Goal: Use online tool/utility: Utilize a website feature to perform a specific function

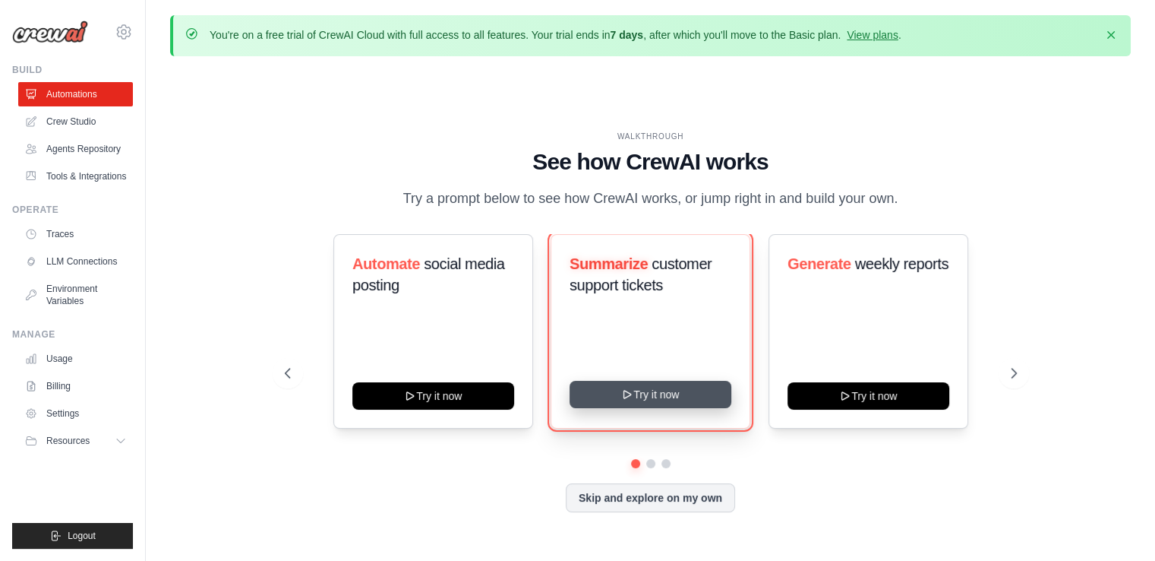
click at [643, 405] on button "Try it now" at bounding box center [651, 394] width 162 height 27
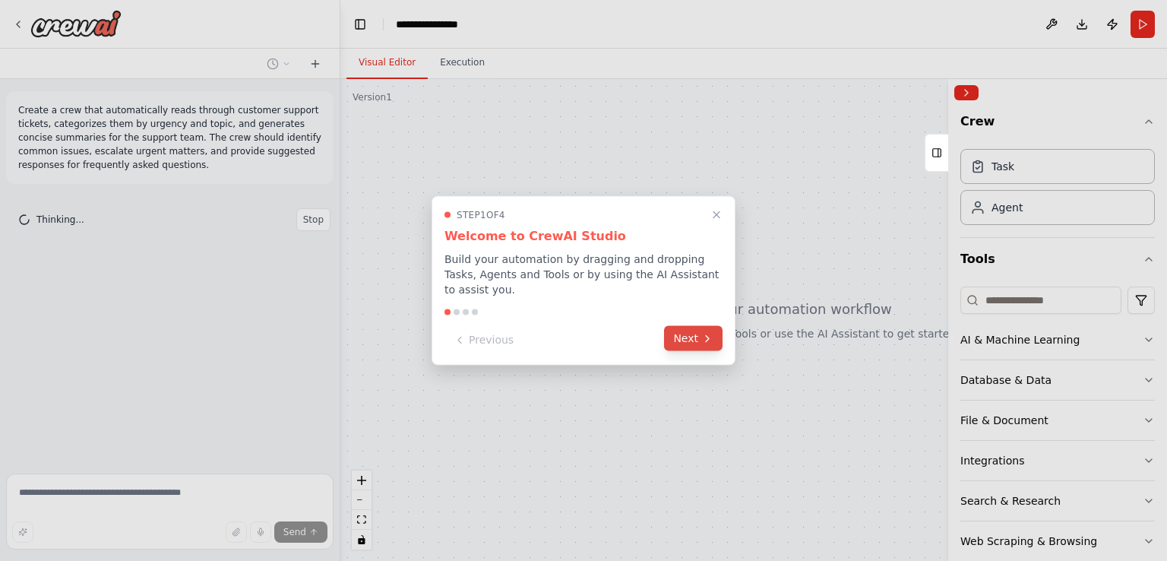
click at [678, 335] on button "Next" at bounding box center [693, 338] width 58 height 25
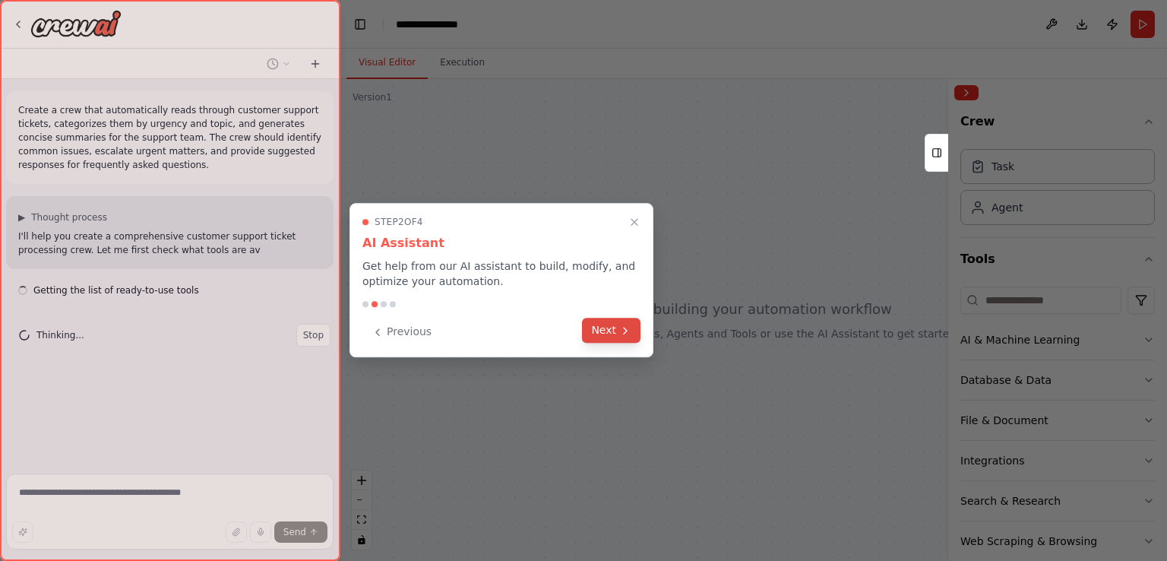
click at [630, 340] on button "Next" at bounding box center [611, 330] width 58 height 25
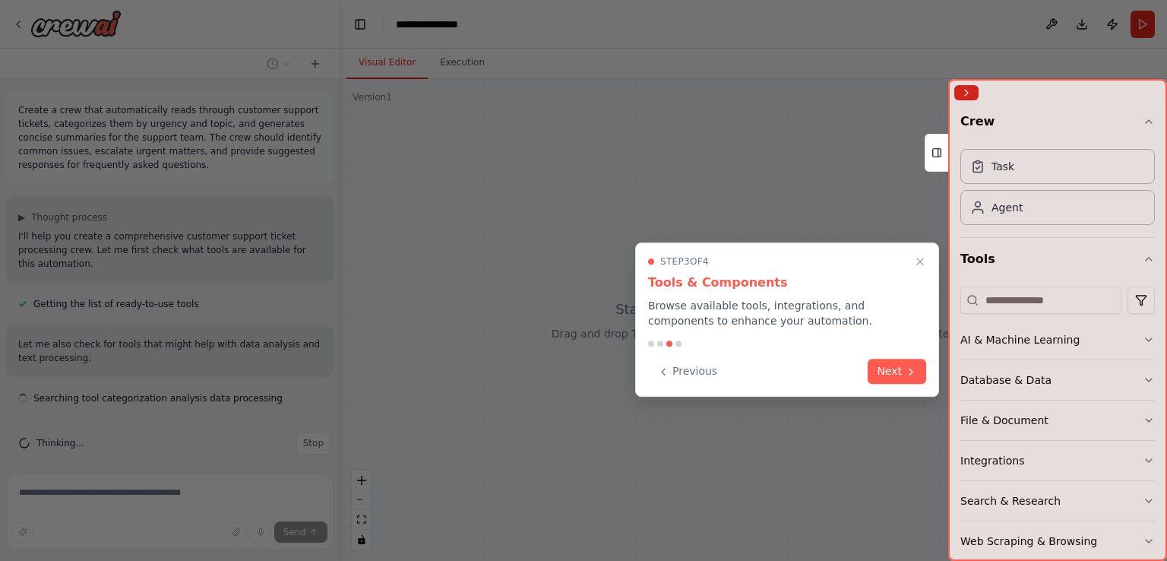
click at [884, 355] on div "Step 3 of 4 Tools & Components Browse available tools, integrations, and compon…" at bounding box center [787, 319] width 304 height 154
click at [905, 370] on icon at bounding box center [911, 370] width 12 height 12
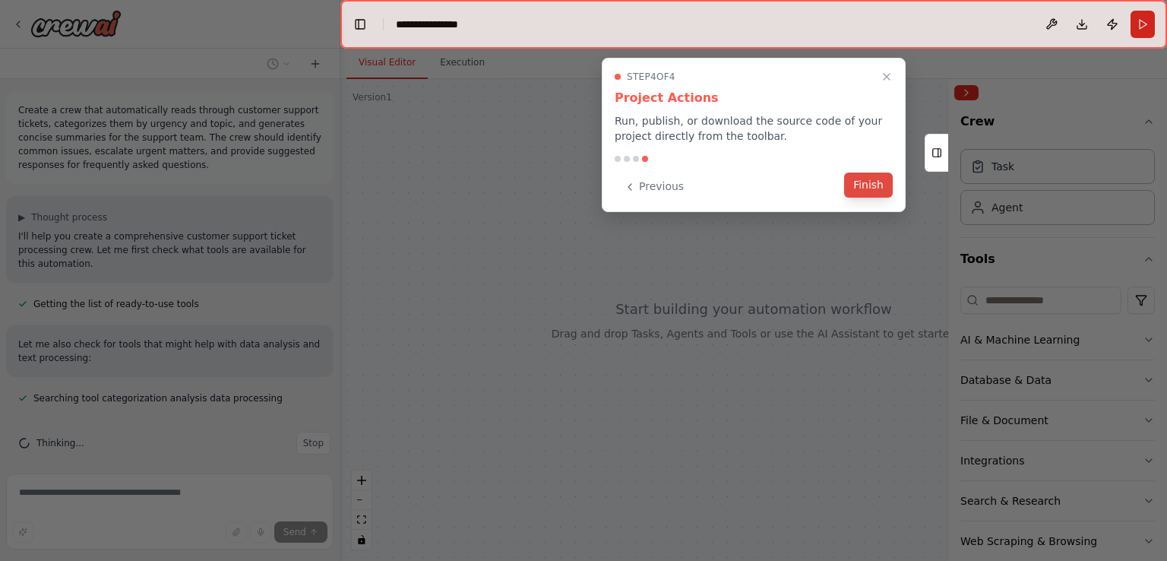
click at [864, 178] on button "Finish" at bounding box center [868, 184] width 49 height 25
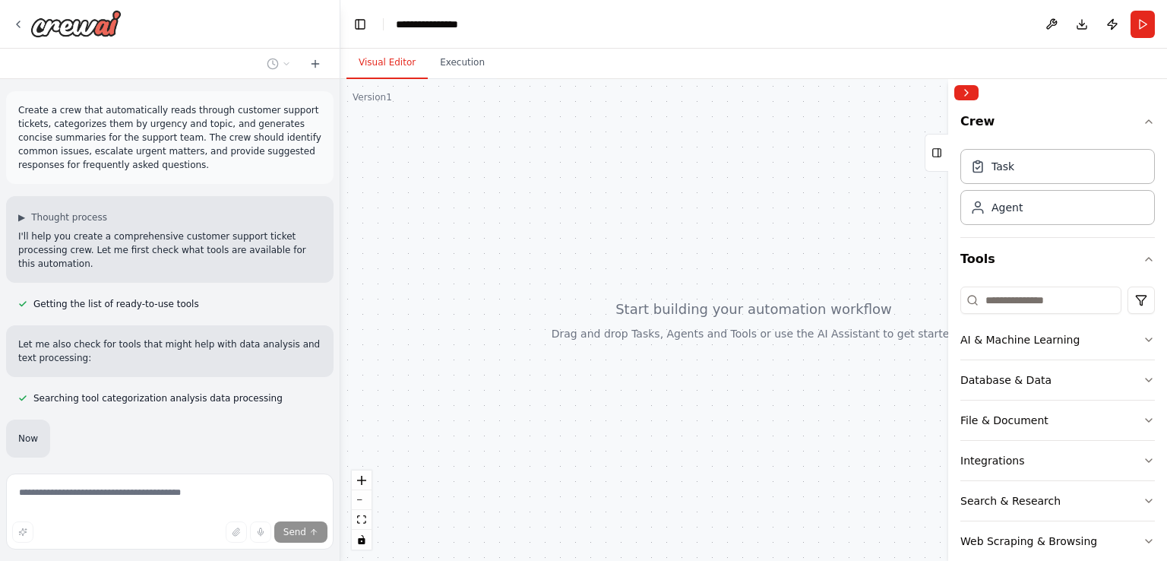
scroll to position [77, 0]
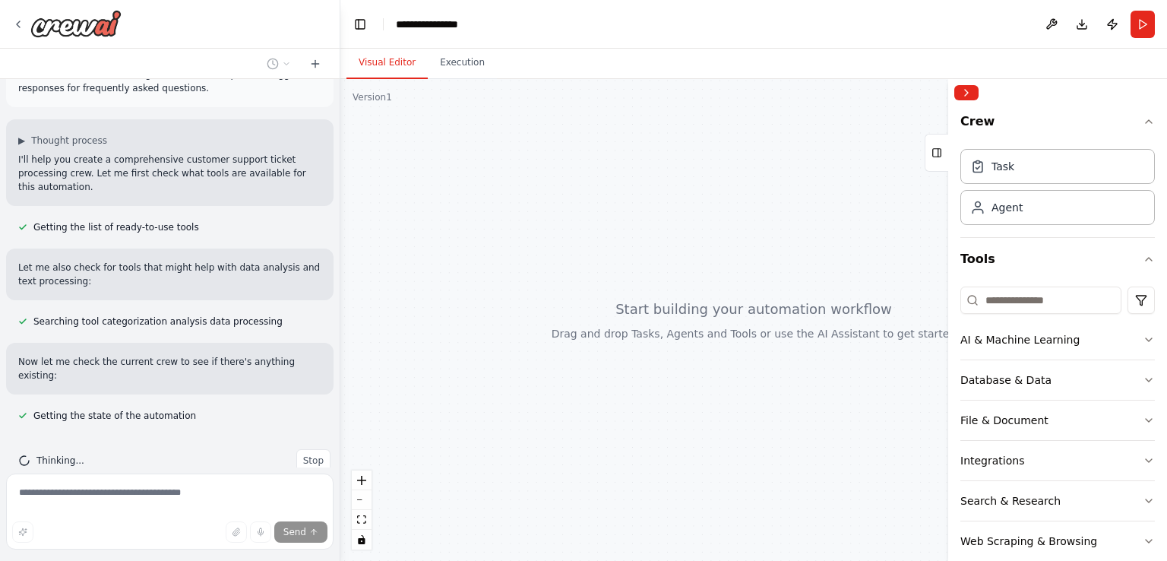
drag, startPoint x: 676, startPoint y: 272, endPoint x: 946, endPoint y: 195, distance: 281.1
click at [946, 195] on div "**********" at bounding box center [583, 280] width 1167 height 561
click at [1062, 162] on div "Task" at bounding box center [1057, 165] width 194 height 35
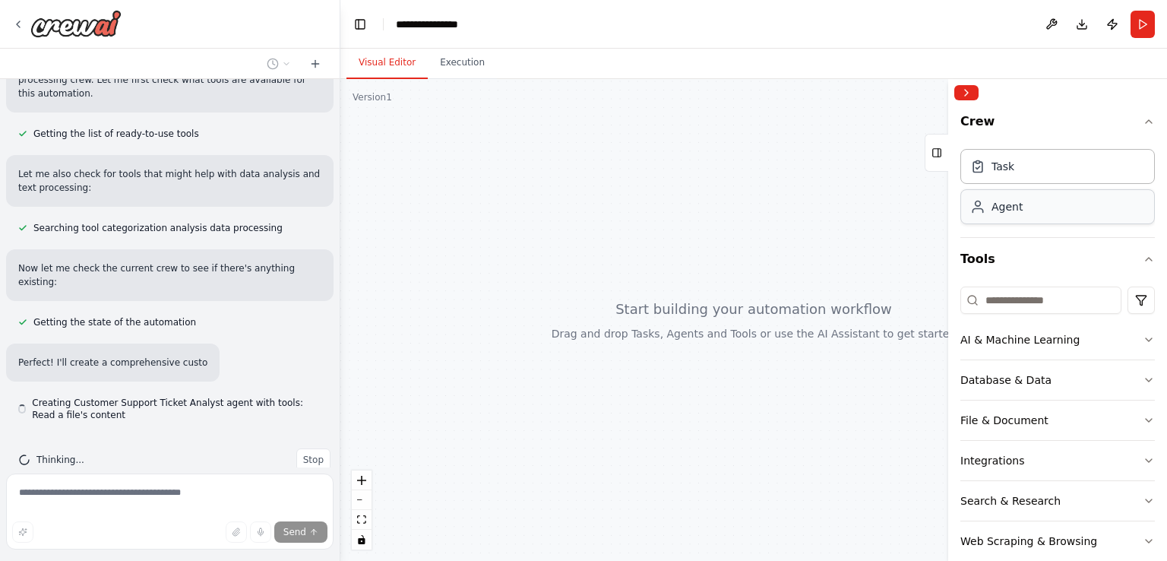
click at [1033, 207] on div "Agent" at bounding box center [1057, 206] width 194 height 35
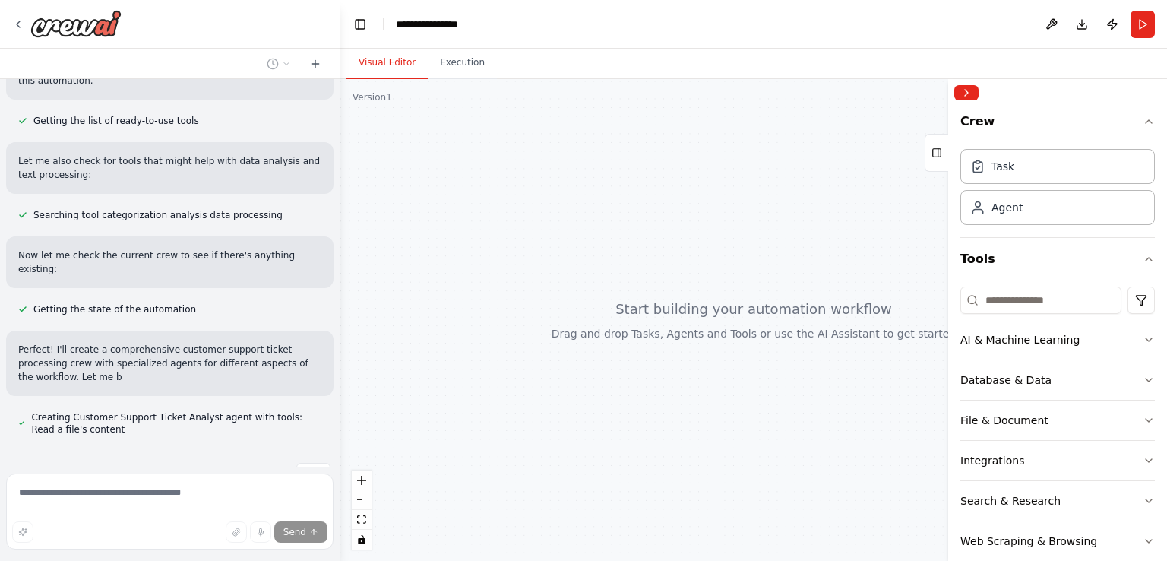
scroll to position [197, 0]
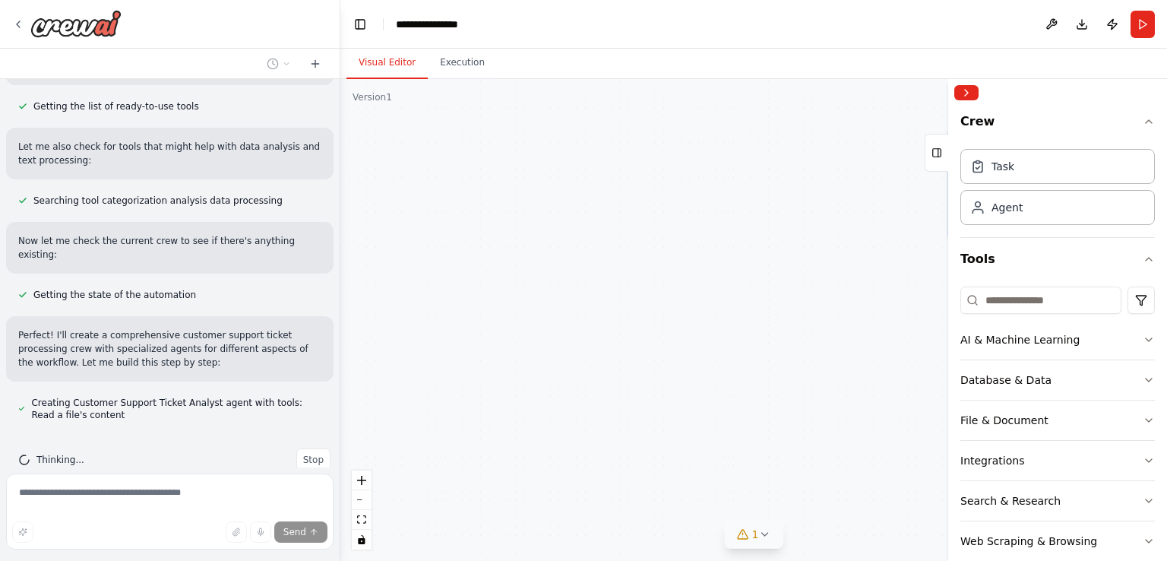
click at [763, 532] on icon at bounding box center [764, 534] width 12 height 12
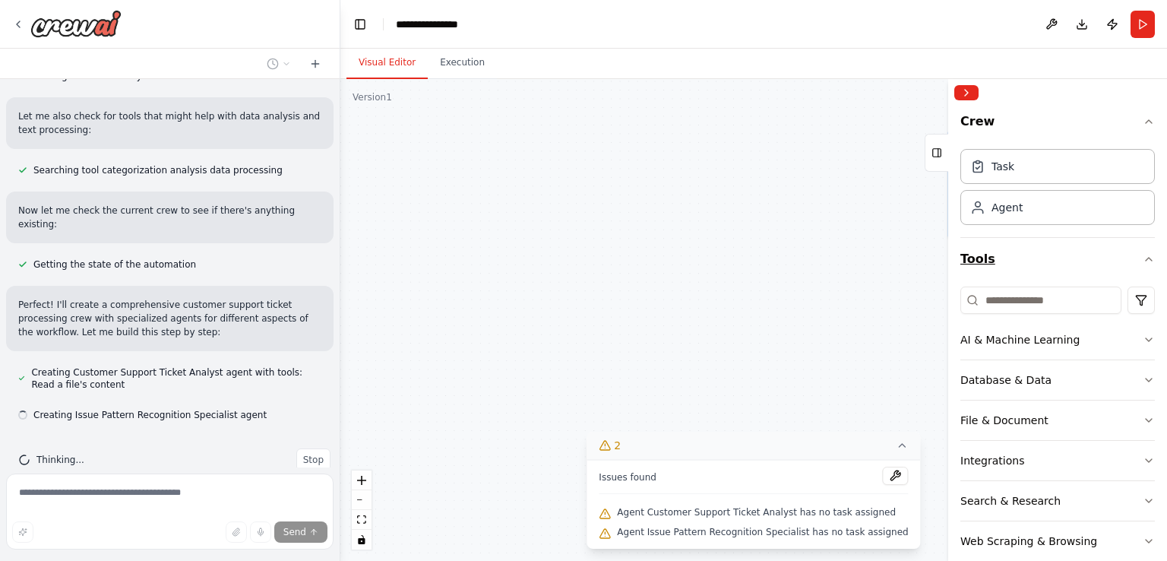
click at [1080, 253] on button "Tools" at bounding box center [1057, 259] width 194 height 43
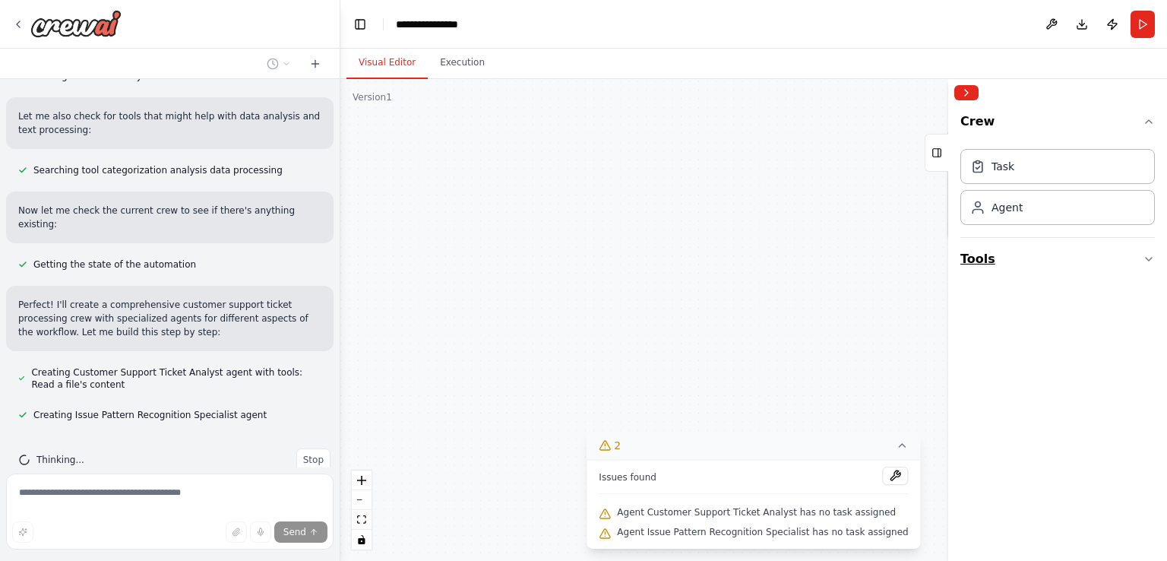
click at [1080, 253] on button "Tools" at bounding box center [1057, 259] width 194 height 43
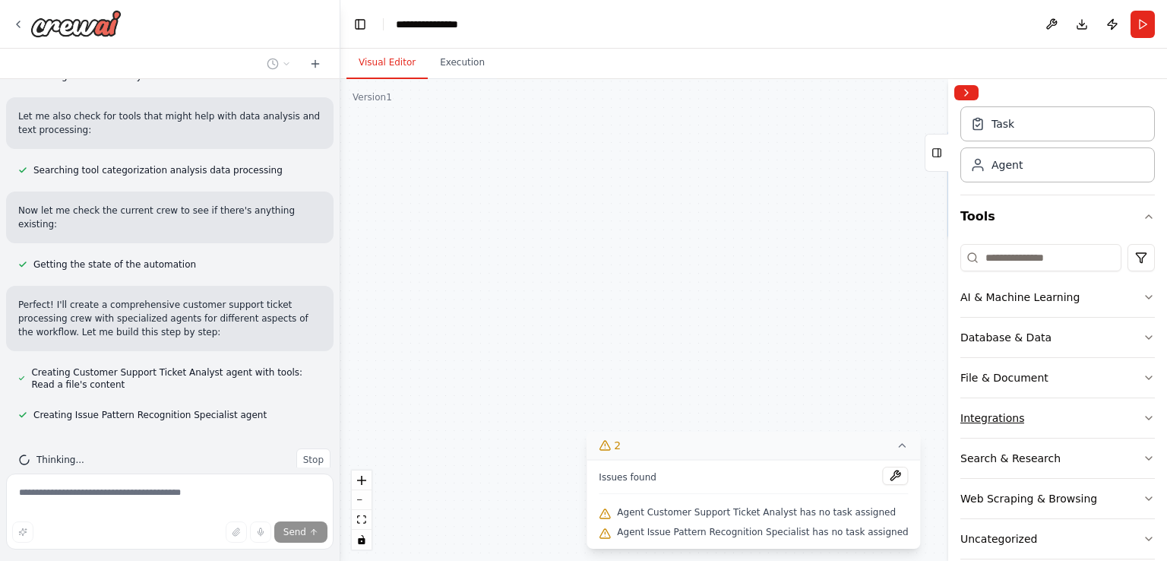
scroll to position [64, 0]
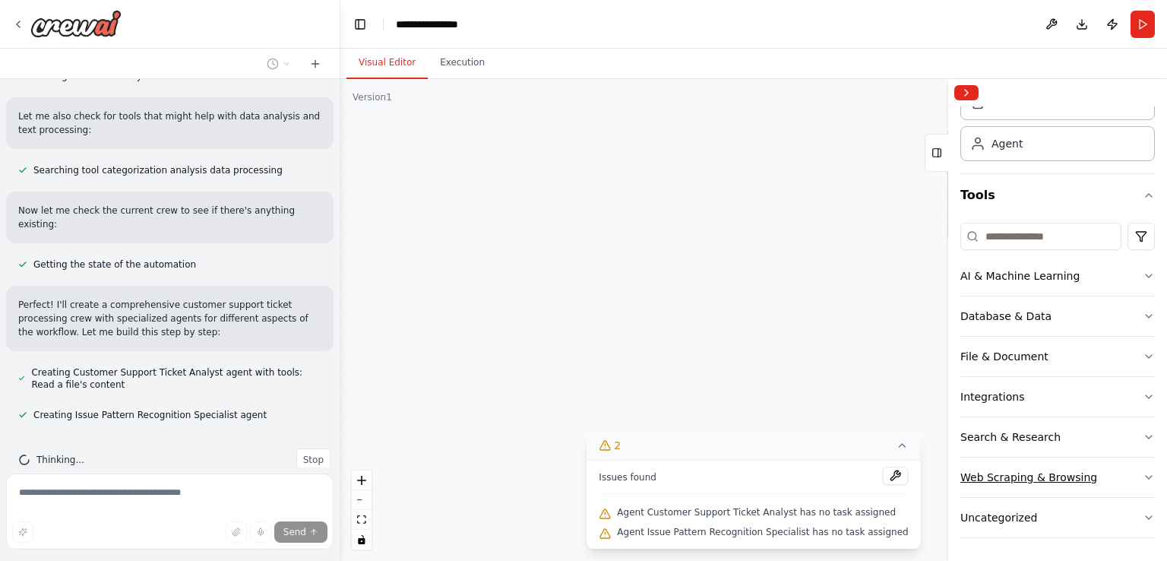
click at [1047, 466] on button "Web Scraping & Browsing" at bounding box center [1057, 476] width 194 height 39
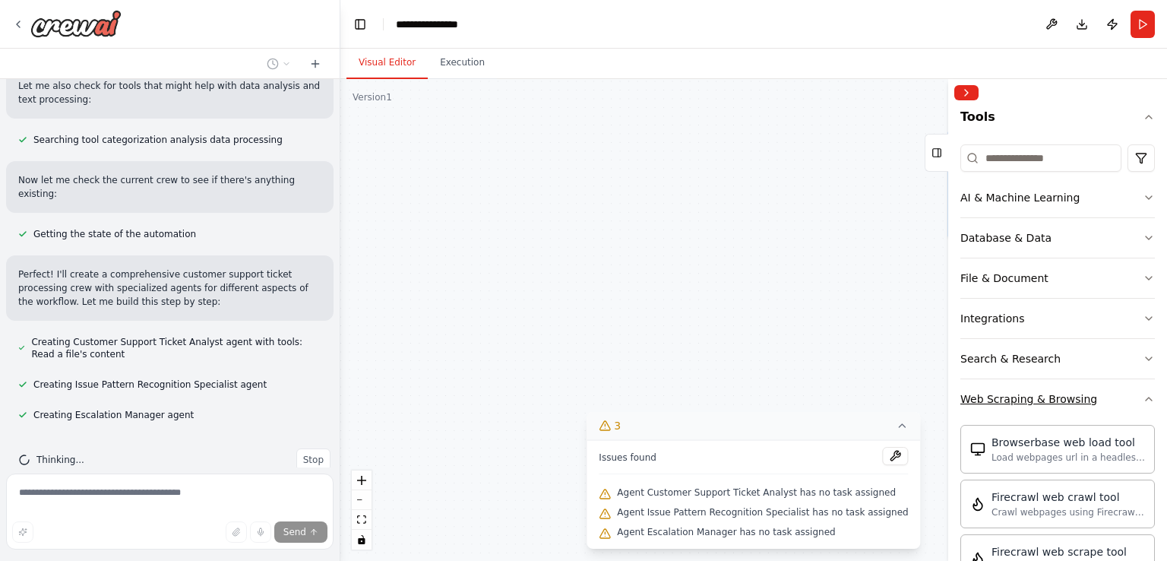
scroll to position [128, 0]
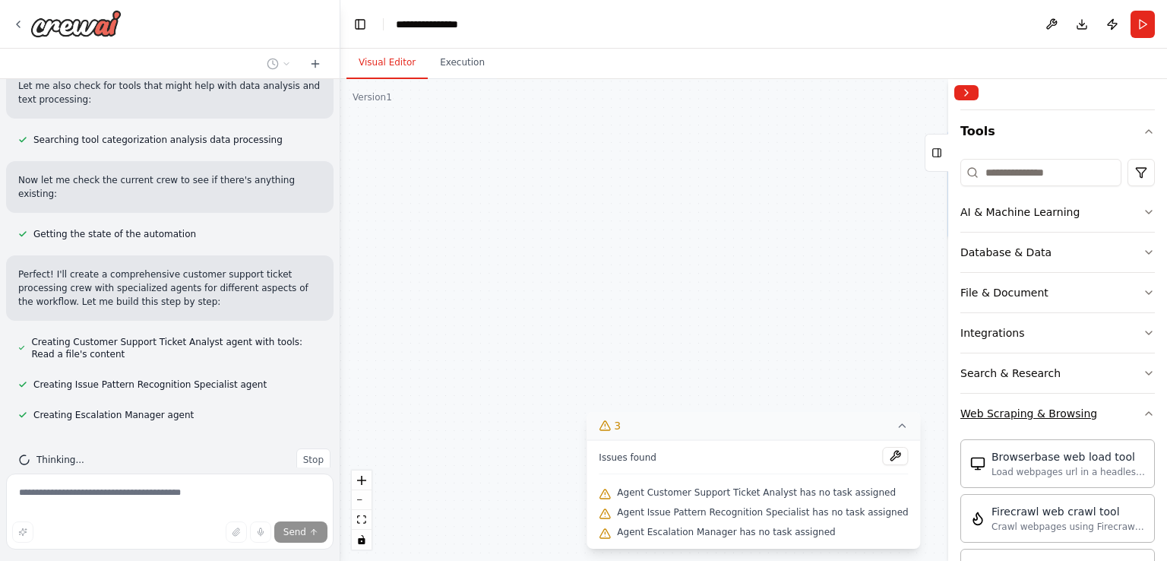
click at [1067, 422] on button "Web Scraping & Browsing" at bounding box center [1057, 412] width 194 height 39
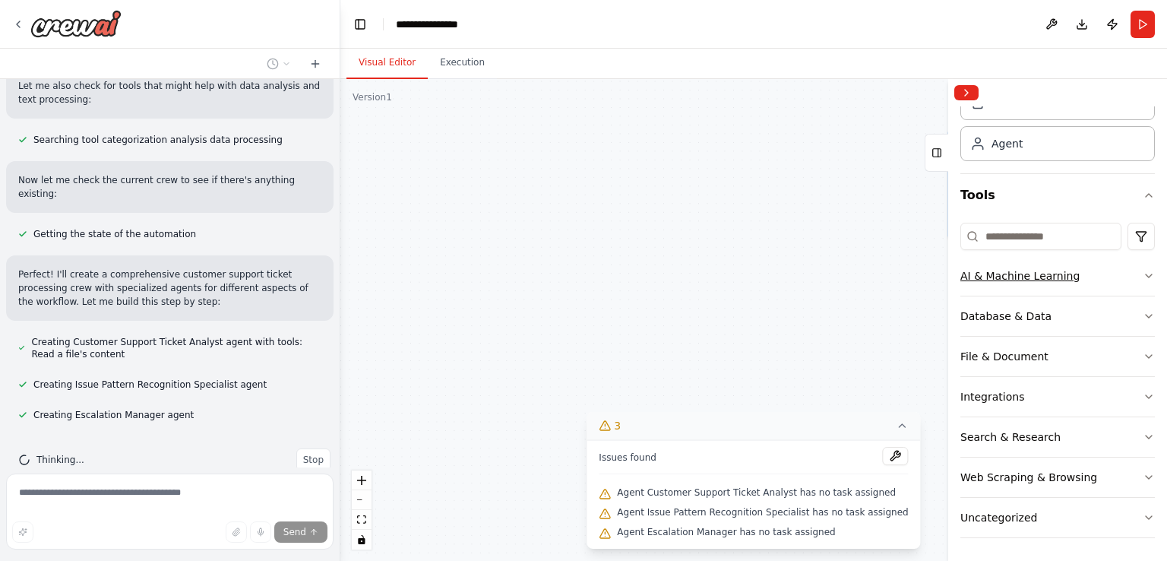
click at [1057, 276] on div "AI & Machine Learning" at bounding box center [1019, 275] width 119 height 15
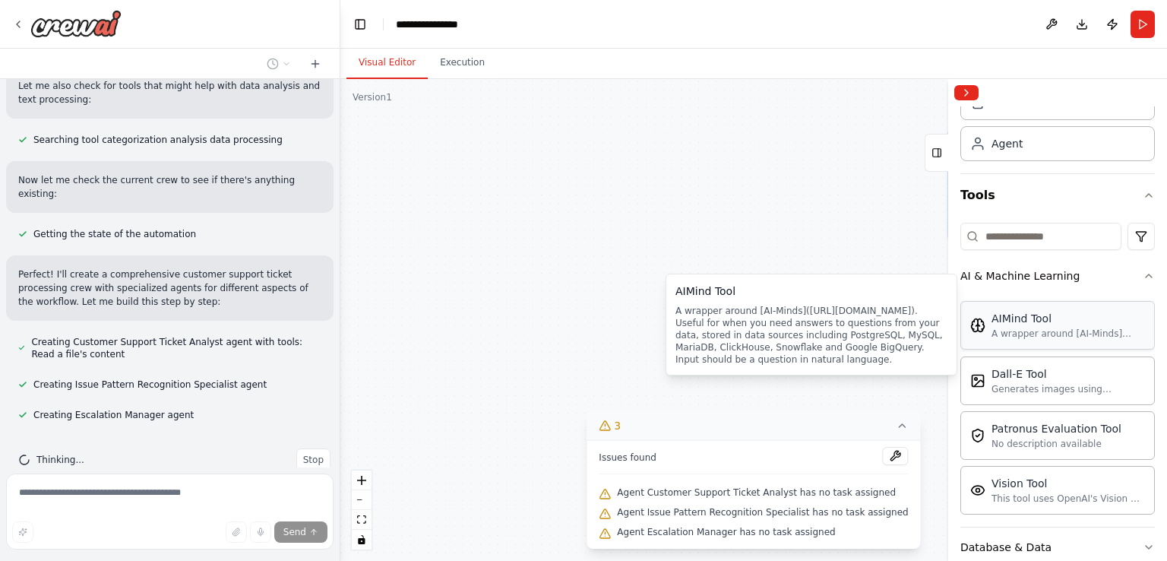
click at [1080, 329] on div "A wrapper around [AI-Minds](https://mindsdb.com/minds). Useful for when you nee…" at bounding box center [1067, 333] width 153 height 12
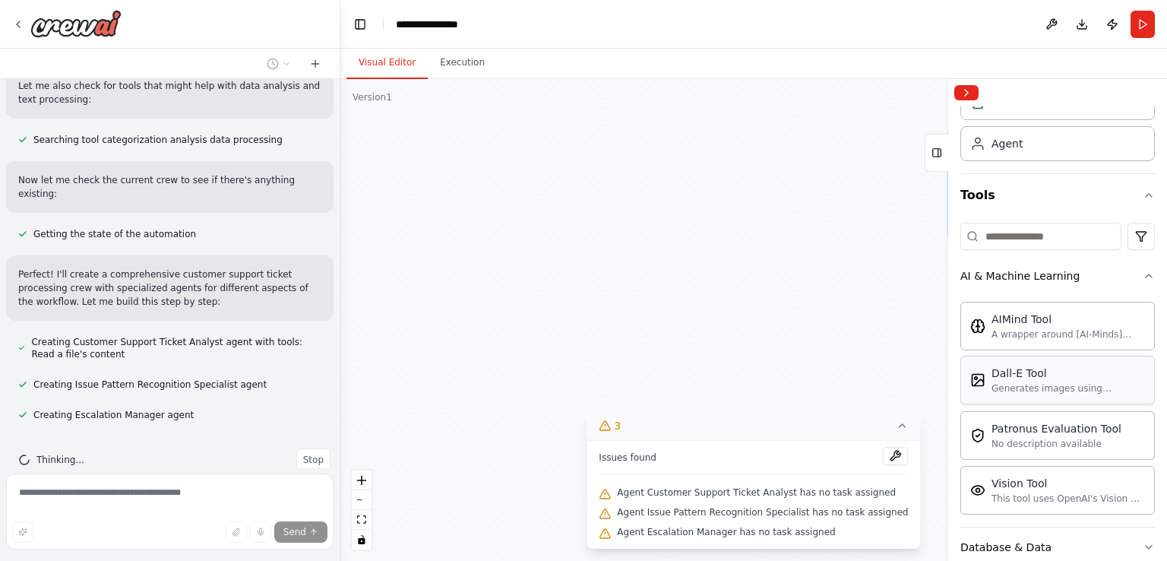
click at [1059, 371] on div "Dall-E Tool" at bounding box center [1067, 372] width 153 height 15
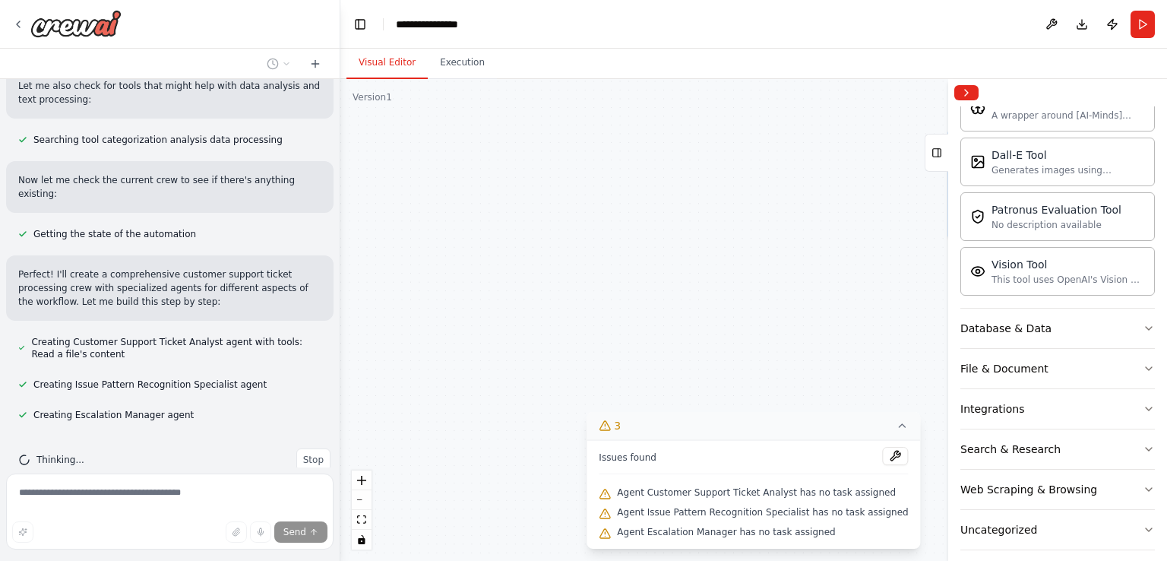
scroll to position [289, 0]
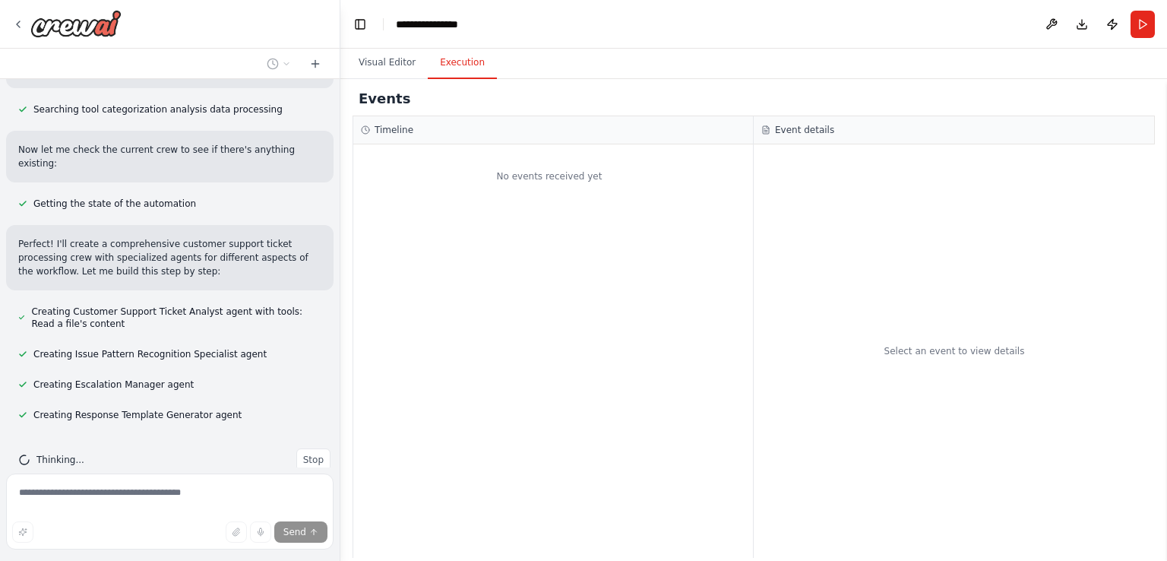
click at [444, 60] on button "Execution" at bounding box center [462, 63] width 69 height 32
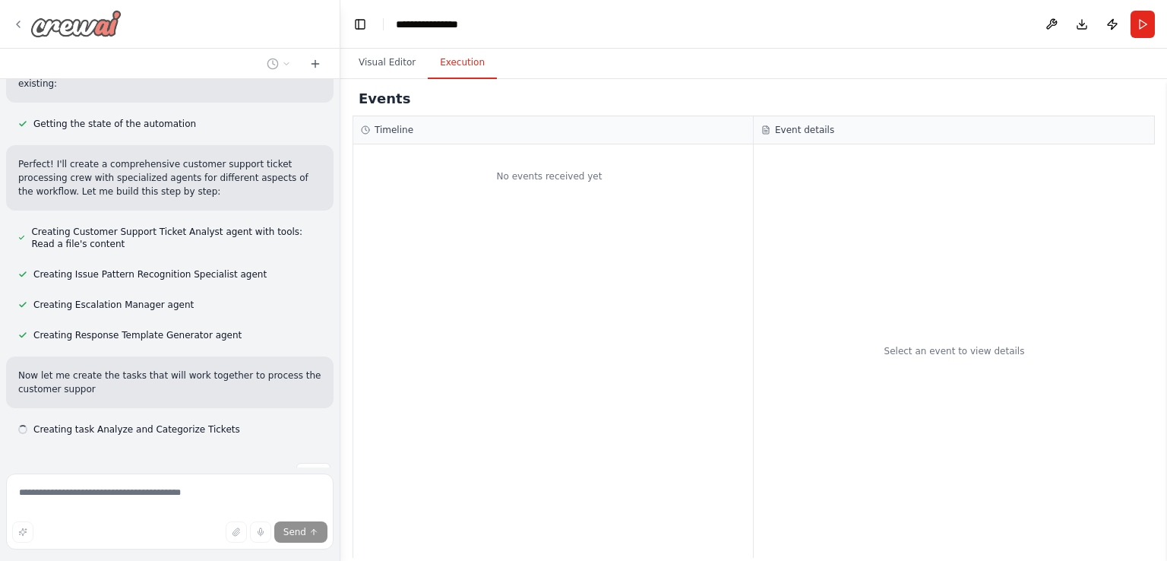
scroll to position [383, 0]
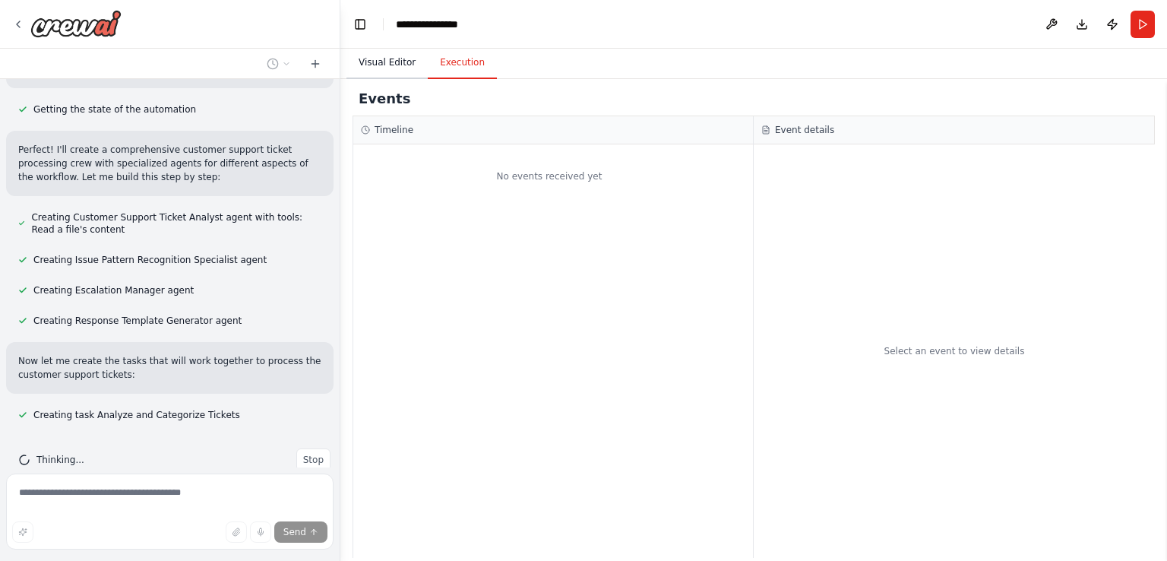
click at [398, 65] on button "Visual Editor" at bounding box center [386, 63] width 81 height 32
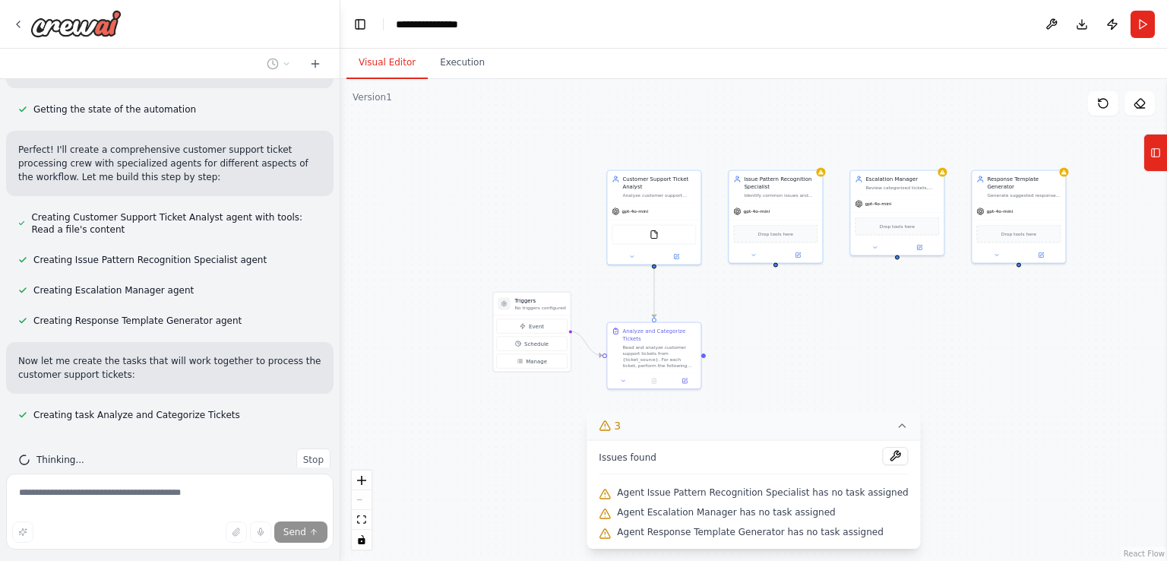
drag, startPoint x: 772, startPoint y: 167, endPoint x: 471, endPoint y: 194, distance: 302.0
click at [471, 194] on div ".deletable-edge-delete-btn { width: 20px; height: 20px; border: 0px solid #ffff…" at bounding box center [753, 320] width 826 height 482
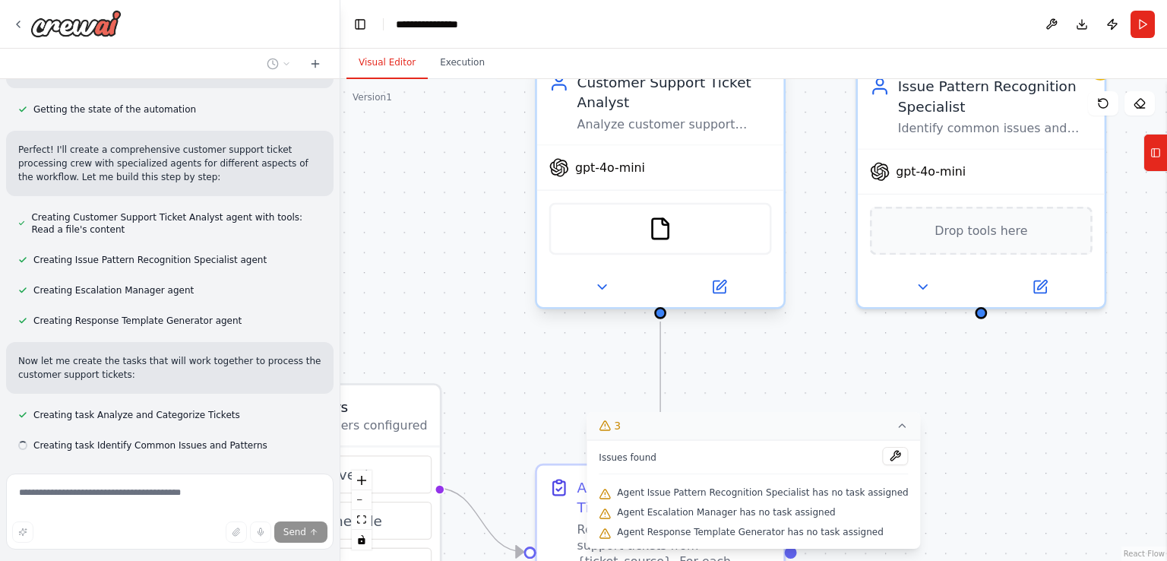
scroll to position [413, 0]
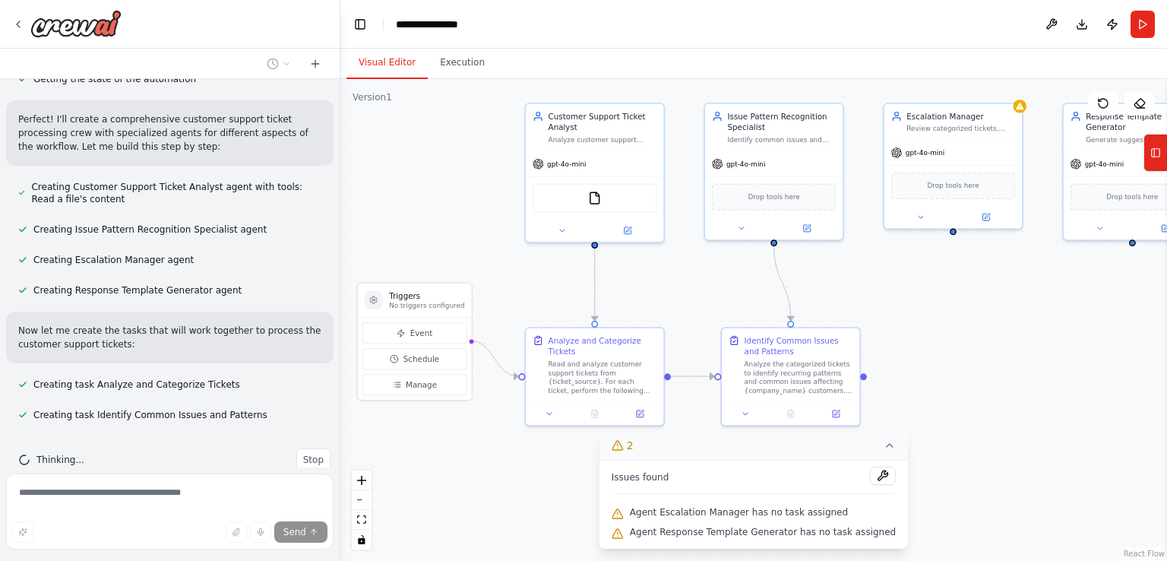
drag, startPoint x: 568, startPoint y: 371, endPoint x: 516, endPoint y: 283, distance: 102.5
click at [516, 283] on div ".deletable-edge-delete-btn { width: 20px; height: 20px; border: 0px solid #ffff…" at bounding box center [753, 320] width 826 height 482
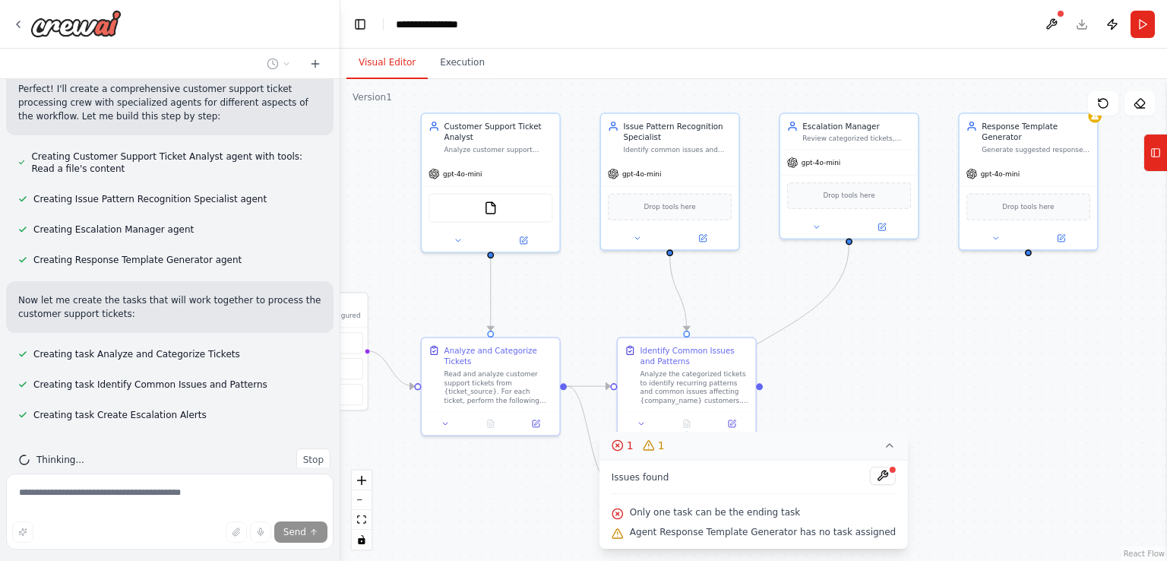
drag, startPoint x: 640, startPoint y: 301, endPoint x: 523, endPoint y: 308, distance: 117.2
click at [523, 308] on div ".deletable-edge-delete-btn { width: 20px; height: 20px; border: 0px solid #ffff…" at bounding box center [753, 320] width 826 height 482
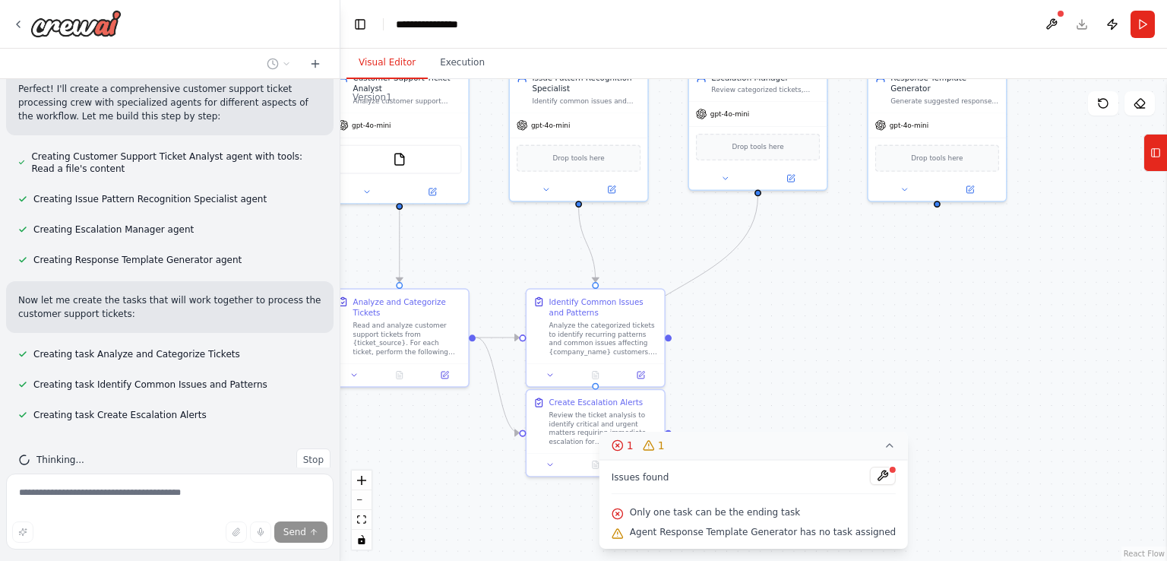
drag, startPoint x: 819, startPoint y: 346, endPoint x: 743, endPoint y: 299, distance: 89.4
click at [743, 299] on div ".deletable-edge-delete-btn { width: 20px; height: 20px; border: 0px solid #ffff…" at bounding box center [753, 320] width 826 height 482
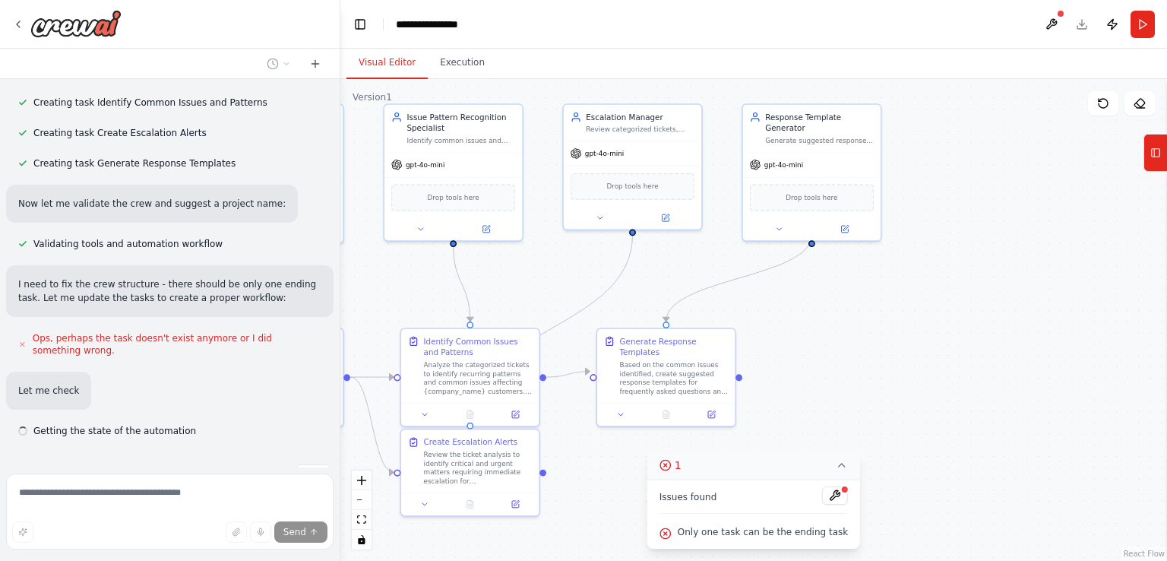
scroll to position [741, 0]
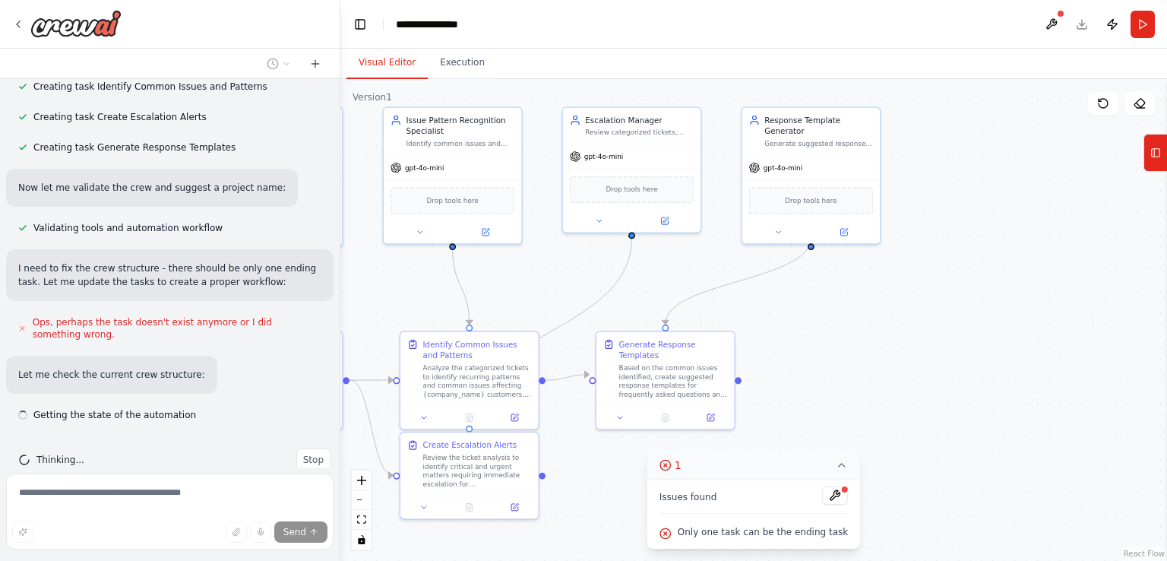
drag, startPoint x: 921, startPoint y: 424, endPoint x: 795, endPoint y: 466, distance: 133.8
click at [795, 466] on div "Version 1 Show Tools Hide Agents .deletable-edge-delete-btn { width: 20px; heig…" at bounding box center [753, 320] width 826 height 482
click at [825, 499] on button at bounding box center [835, 495] width 26 height 18
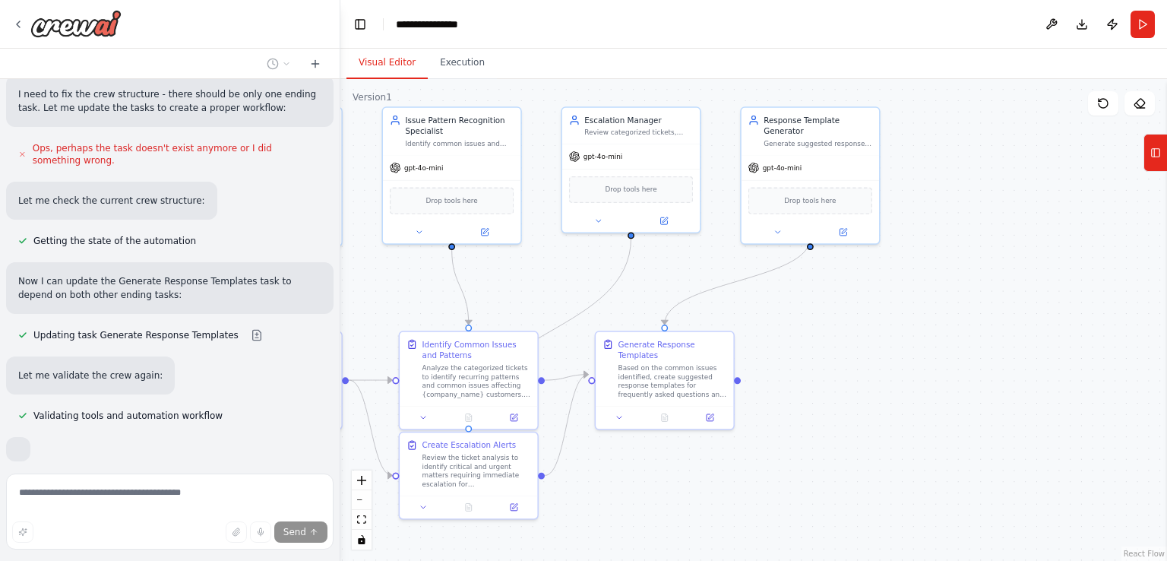
scroll to position [952, 0]
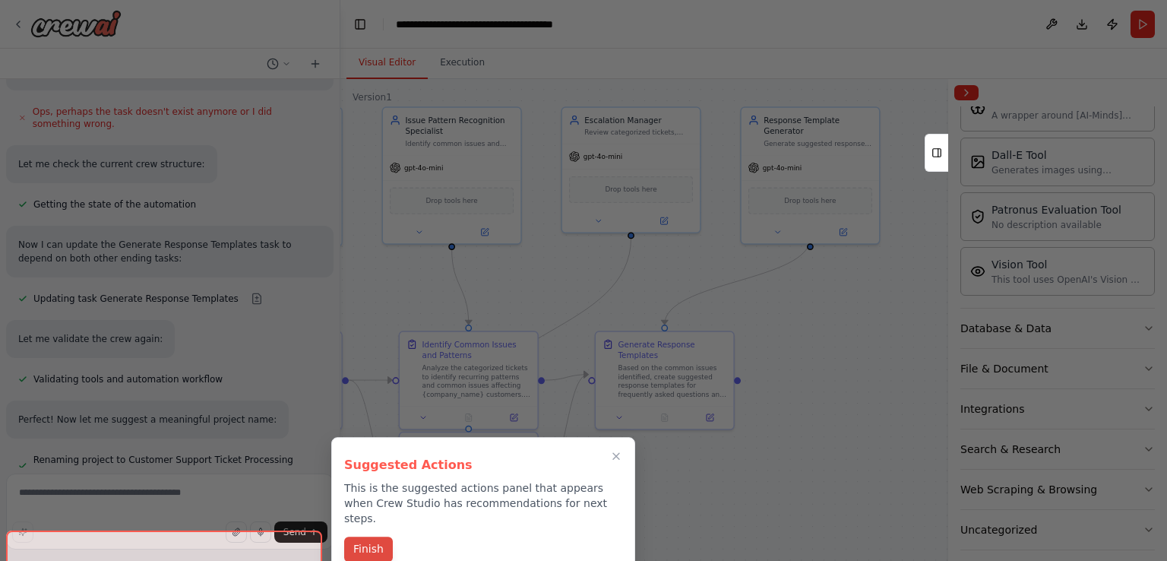
click at [381, 539] on button "Finish" at bounding box center [368, 548] width 49 height 25
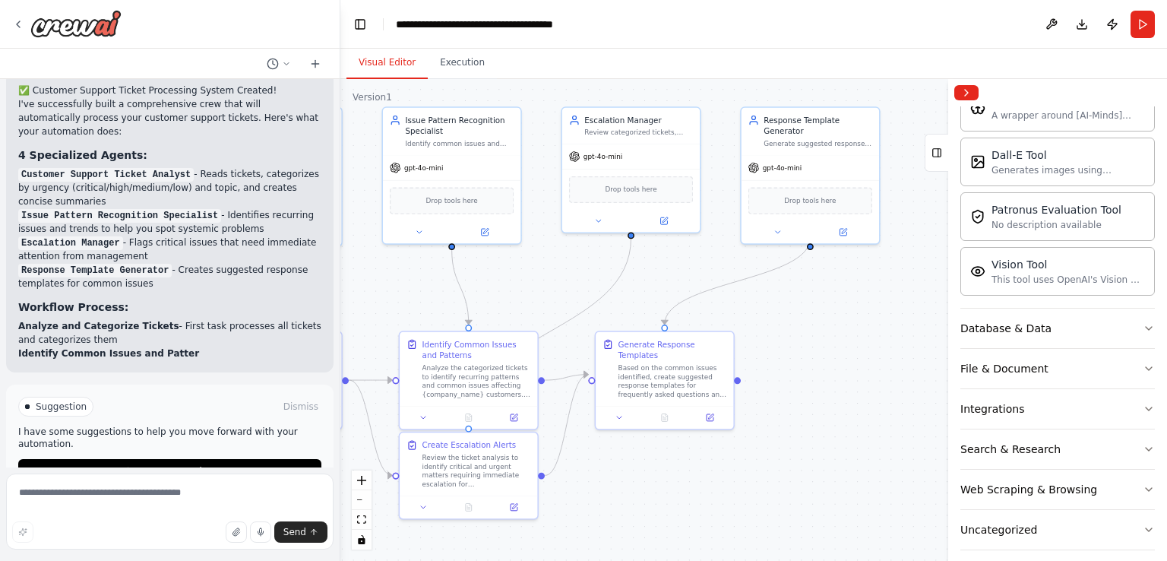
click at [420, 305] on div ".deletable-edge-delete-btn { width: 20px; height: 20px; border: 0px solid #ffff…" at bounding box center [753, 320] width 826 height 482
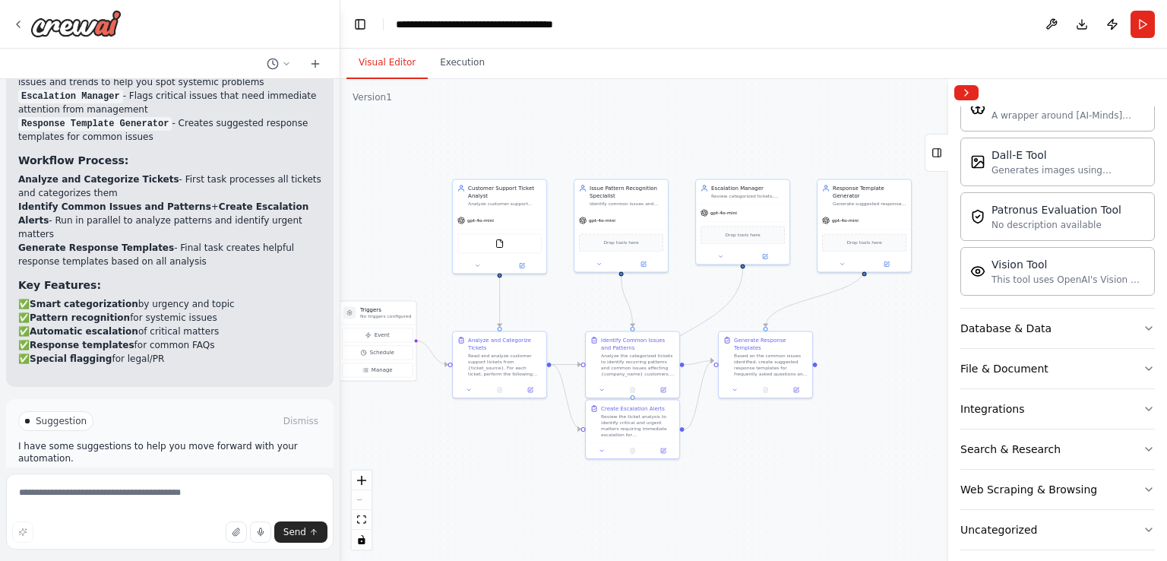
drag, startPoint x: 697, startPoint y: 322, endPoint x: 848, endPoint y: 344, distance: 152.8
click at [848, 344] on div ".deletable-edge-delete-btn { width: 20px; height: 20px; border: 0px solid #ffff…" at bounding box center [753, 320] width 826 height 482
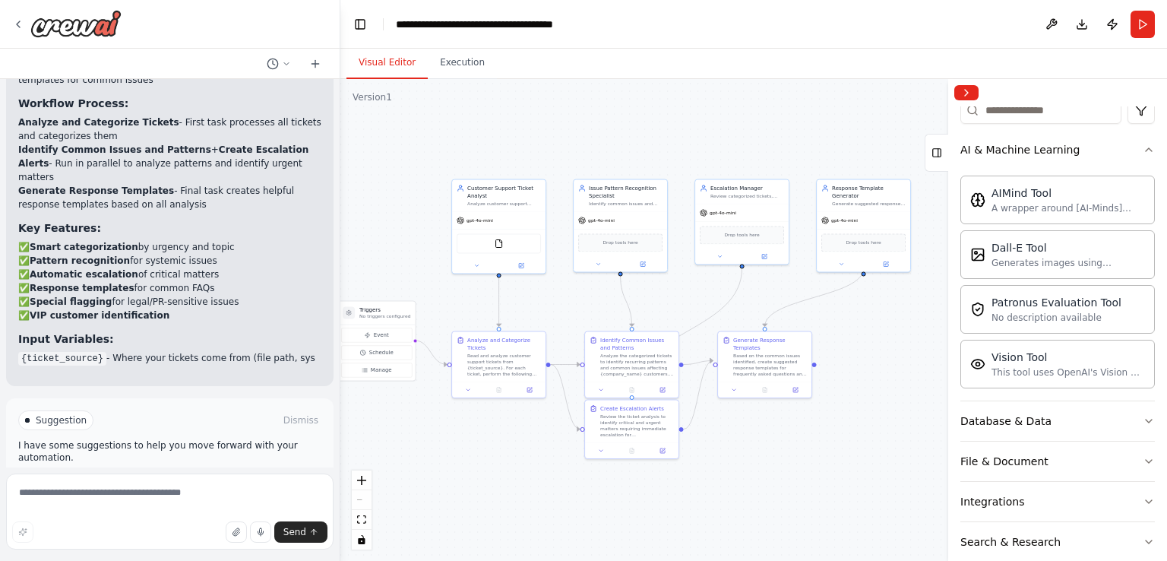
scroll to position [164, 0]
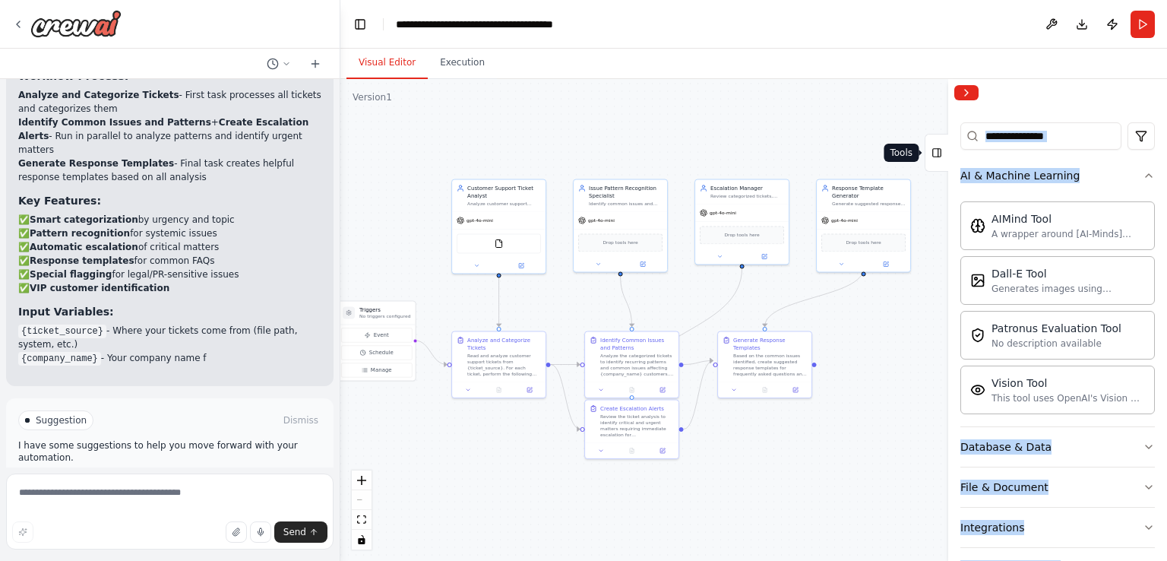
drag, startPoint x: 966, startPoint y: 103, endPoint x: 940, endPoint y: 153, distance: 56.7
click at [940, 153] on div "Create a crew that automatically reads through customer support tickets, catego…" at bounding box center [583, 280] width 1167 height 561
click at [940, 153] on icon at bounding box center [936, 153] width 11 height 24
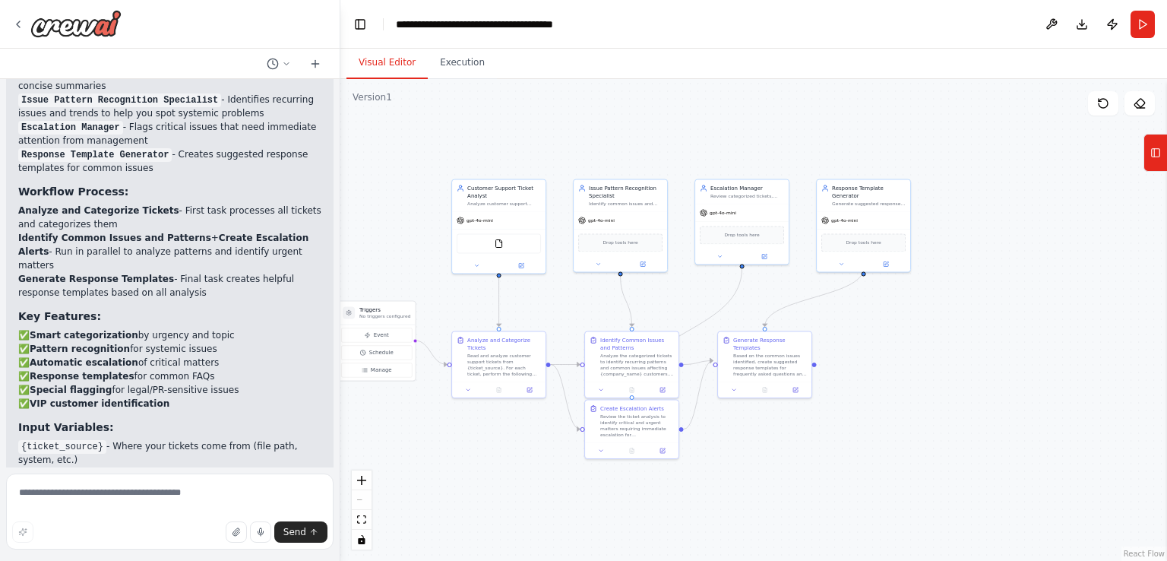
scroll to position [1632, 0]
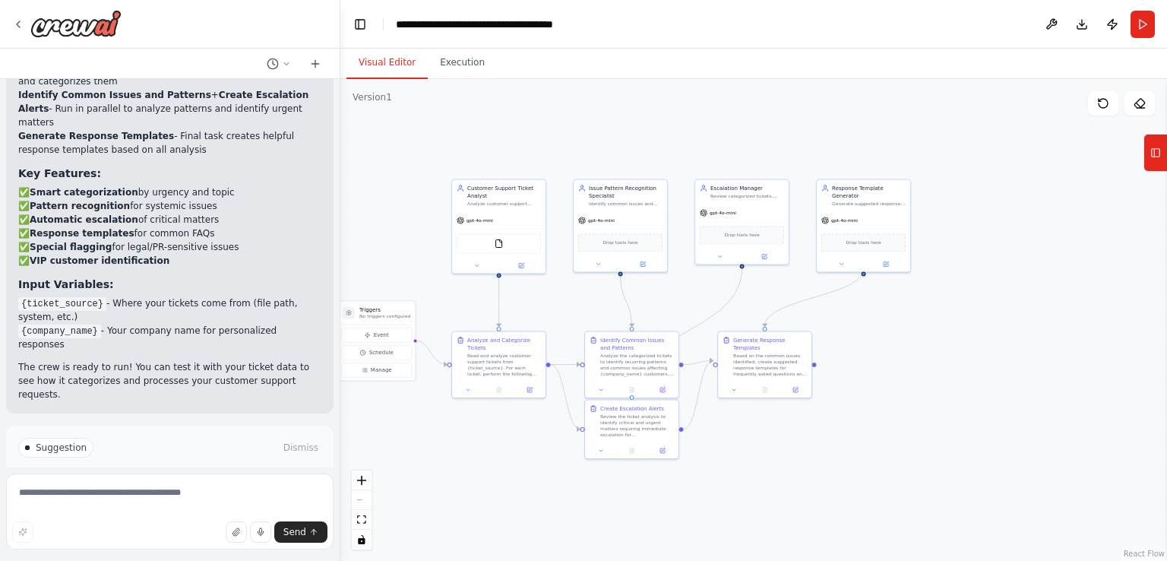
click at [201, 506] on span "Run Automation" at bounding box center [177, 512] width 74 height 12
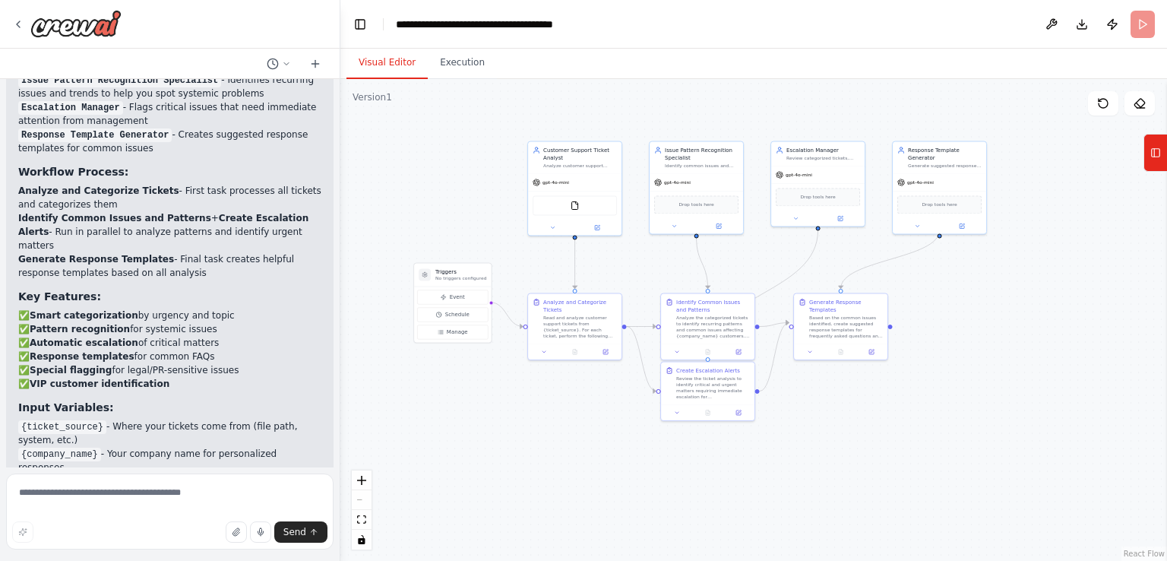
drag, startPoint x: 592, startPoint y: 162, endPoint x: 668, endPoint y: 124, distance: 84.9
click at [668, 124] on div ".deletable-edge-delete-btn { width: 20px; height: 20px; border: 0px solid #ffff…" at bounding box center [753, 320] width 826 height 482
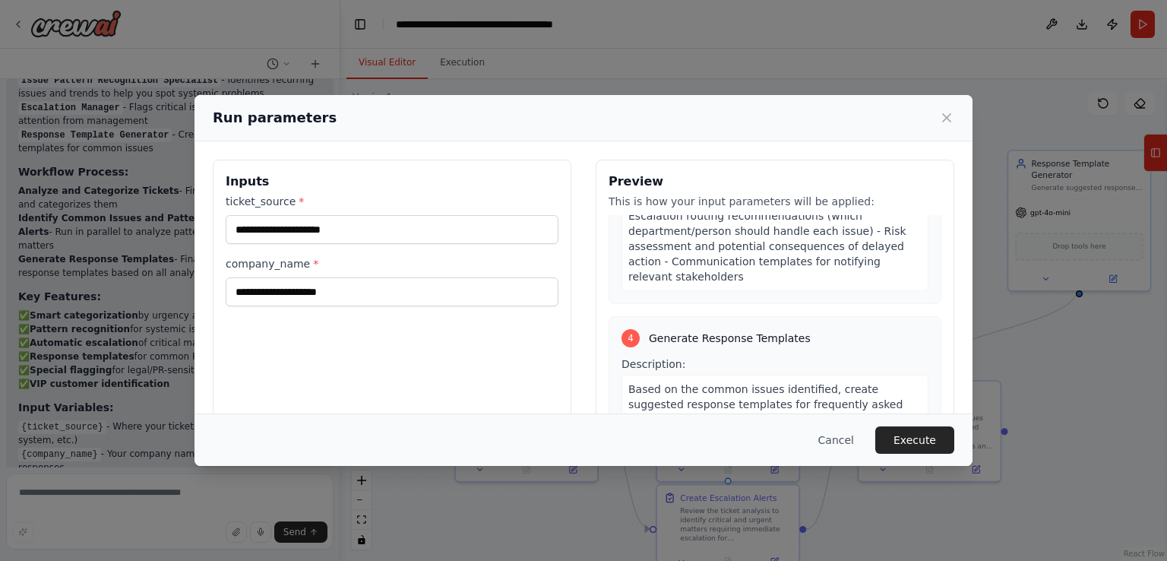
scroll to position [1211, 0]
click at [953, 463] on div "Cancel Execute" at bounding box center [583, 439] width 778 height 52
click at [934, 450] on button "Execute" at bounding box center [914, 439] width 79 height 27
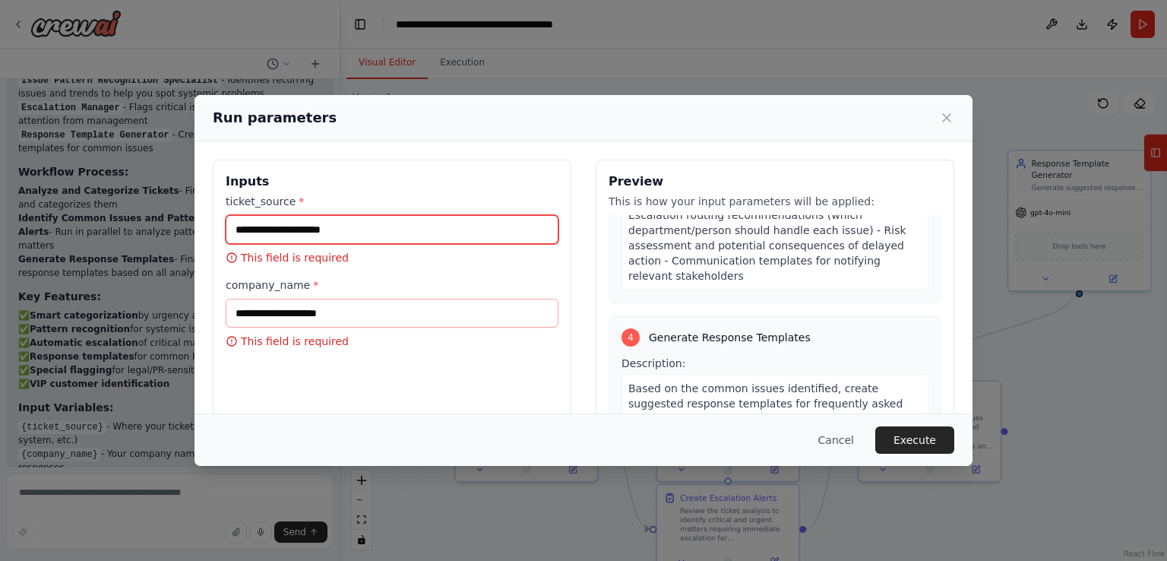
click at [377, 220] on input "ticket_source *" at bounding box center [392, 229] width 333 height 29
click at [951, 120] on icon at bounding box center [946, 117] width 15 height 15
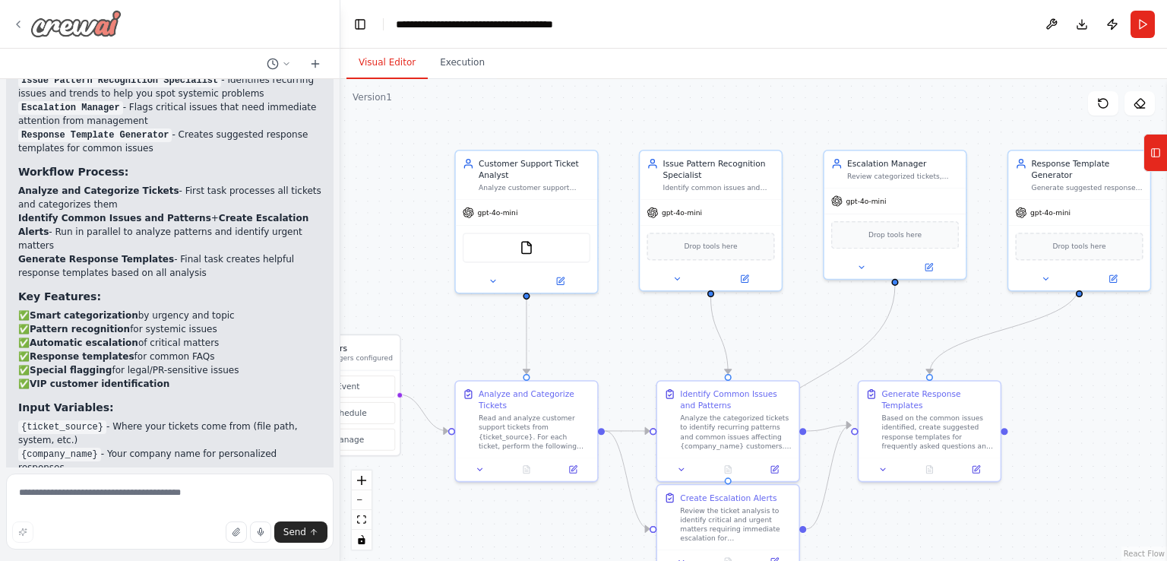
click at [18, 22] on icon at bounding box center [18, 24] width 3 height 6
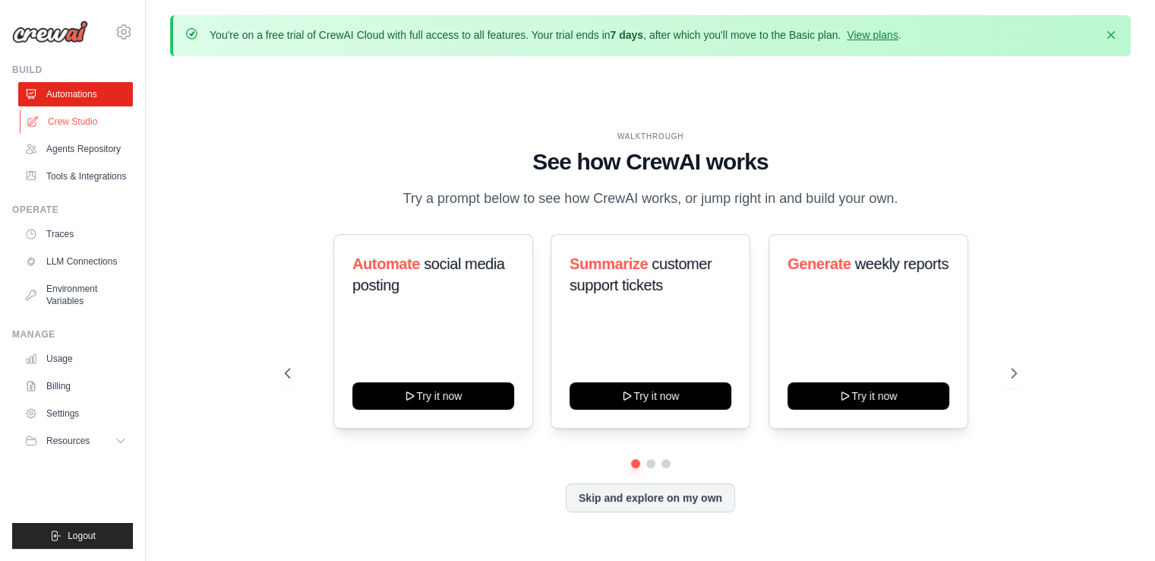
click at [52, 119] on link "Crew Studio" at bounding box center [77, 121] width 115 height 24
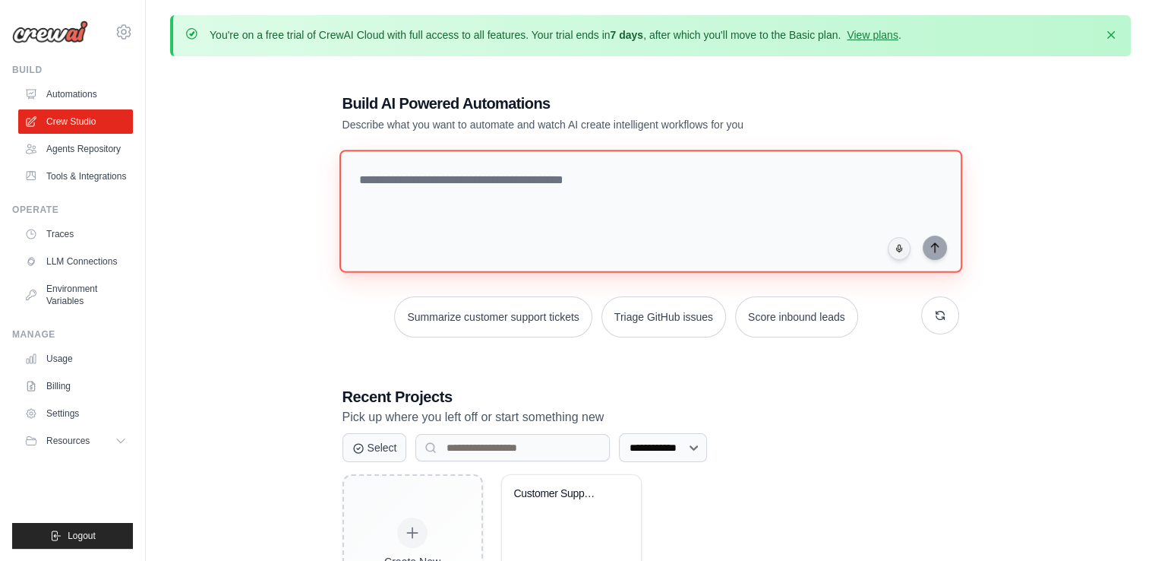
click at [416, 186] on textarea at bounding box center [650, 211] width 623 height 123
